Goal: Entertainment & Leisure: Browse casually

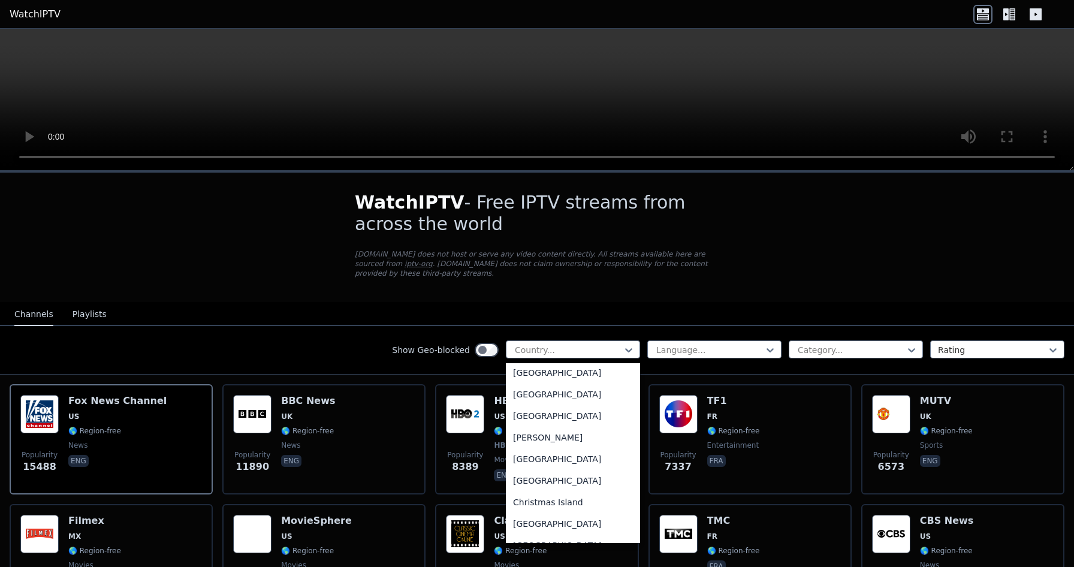
scroll to position [809, 0]
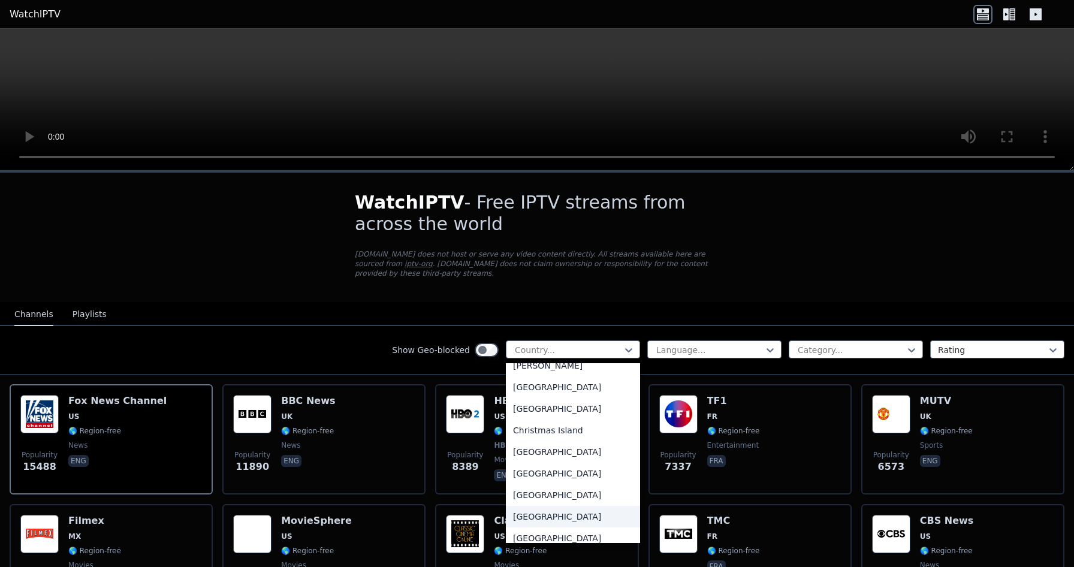
click at [536, 506] on div "[GEOGRAPHIC_DATA]" at bounding box center [573, 517] width 134 height 22
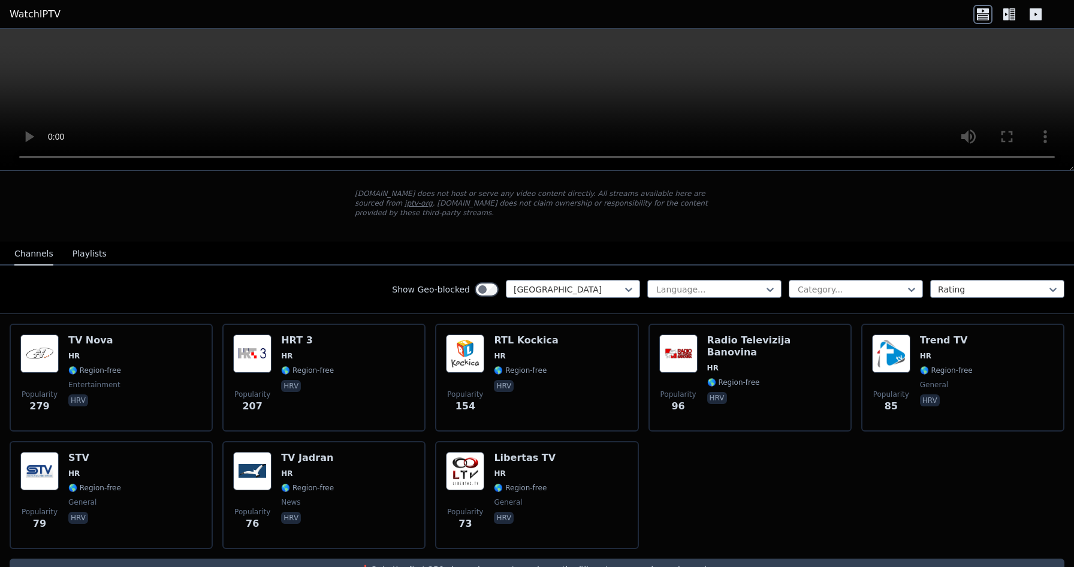
scroll to position [83, 0]
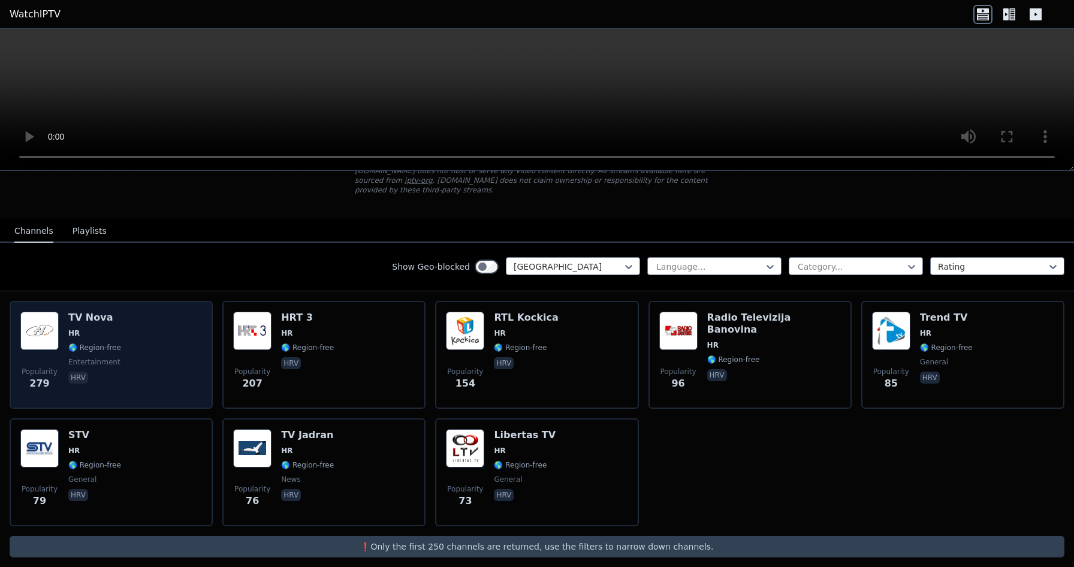
click at [134, 339] on div "Popularity 279 TV Nova HR 🌎 Region-free entertainment hrv" at bounding box center [111, 355] width 182 height 86
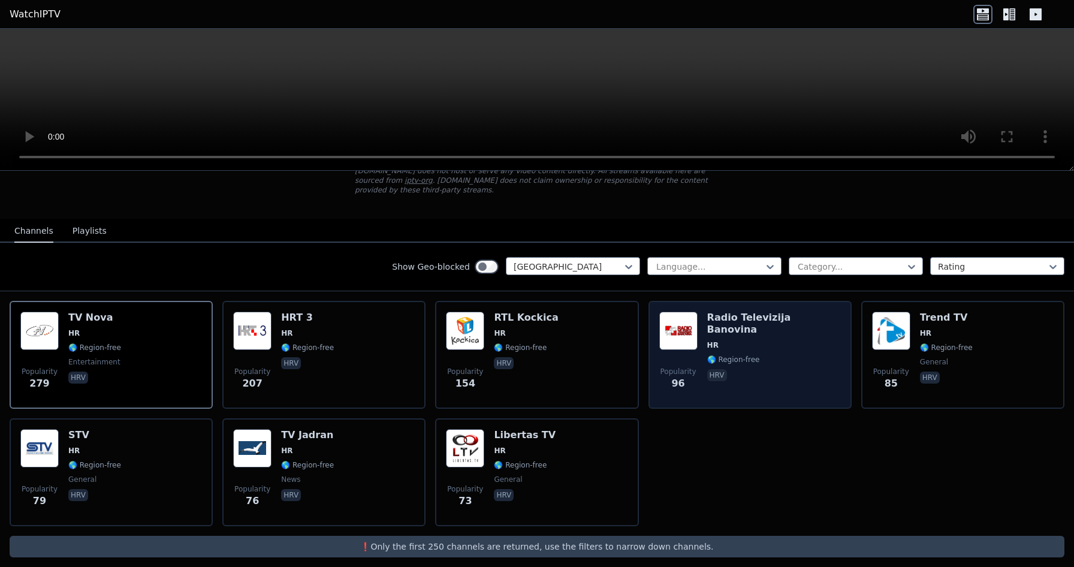
click at [711, 362] on div "Radio Televizija Banovina HR 🌎 Region-free hrv" at bounding box center [774, 355] width 134 height 86
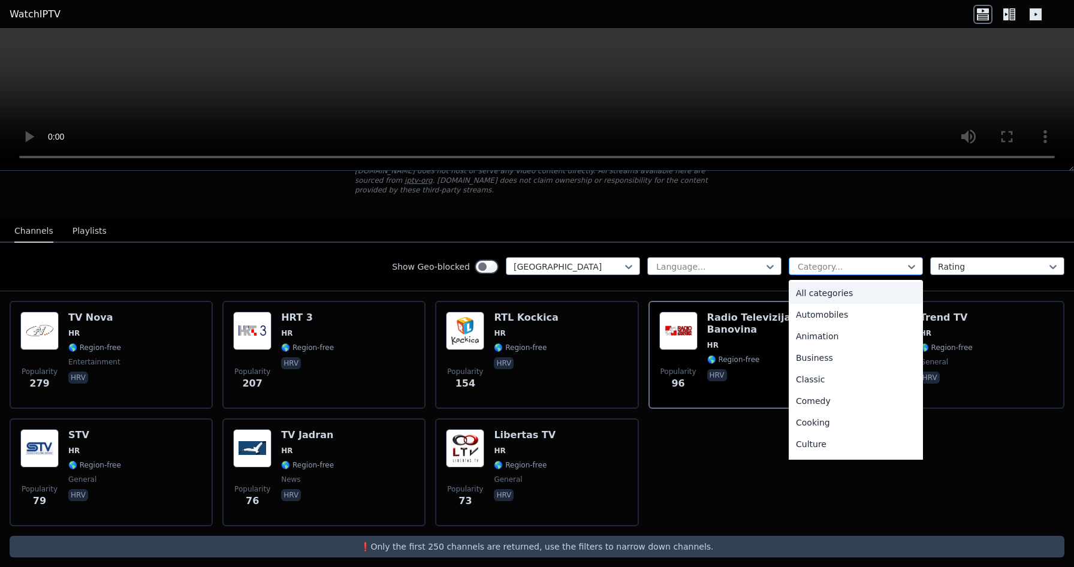
click at [886, 261] on div at bounding box center [850, 267] width 109 height 12
click at [834, 392] on div "Sports" at bounding box center [856, 403] width 134 height 22
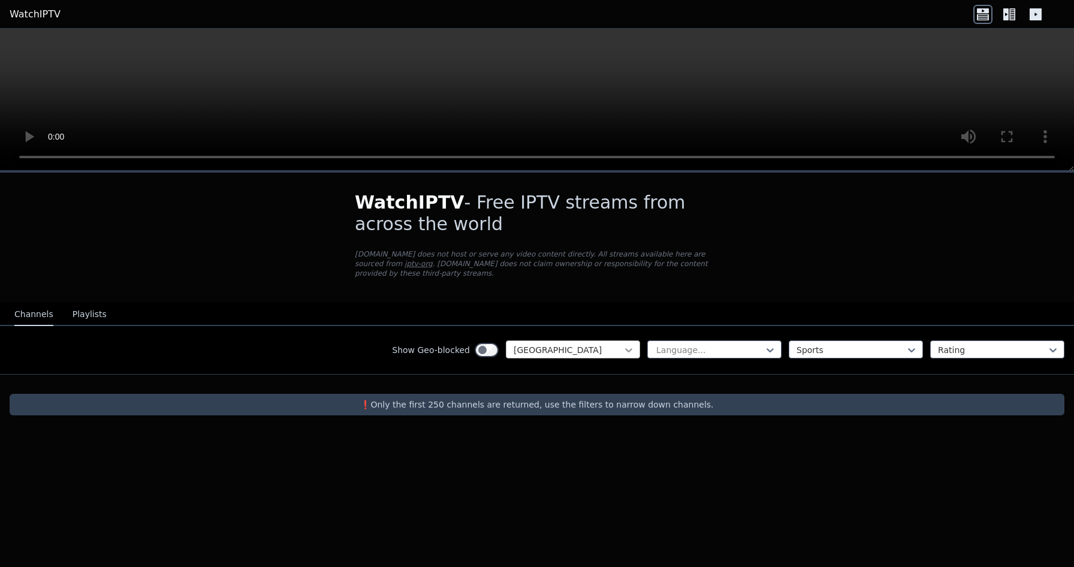
click at [627, 344] on icon at bounding box center [629, 350] width 12 height 12
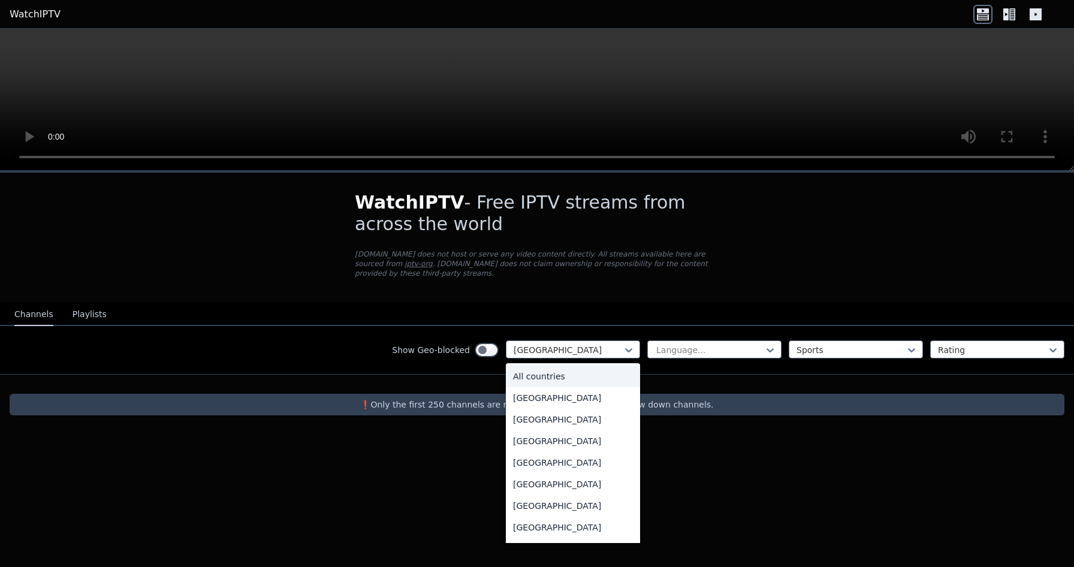
click at [569, 365] on div "All countries" at bounding box center [573, 376] width 134 height 22
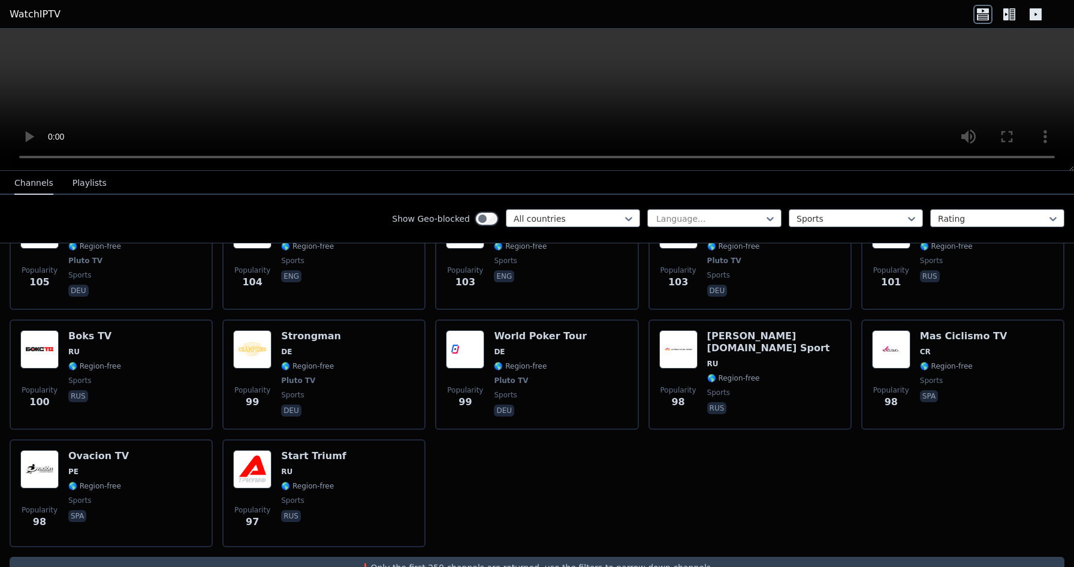
scroll to position [2576, 0]
